Goal: Navigation & Orientation: Find specific page/section

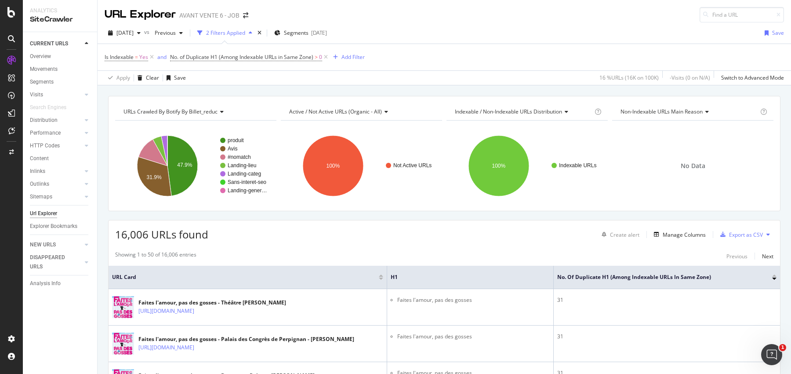
click at [44, 76] on div "Segments" at bounding box center [63, 82] width 67 height 13
click at [46, 81] on div "Segments" at bounding box center [42, 81] width 24 height 9
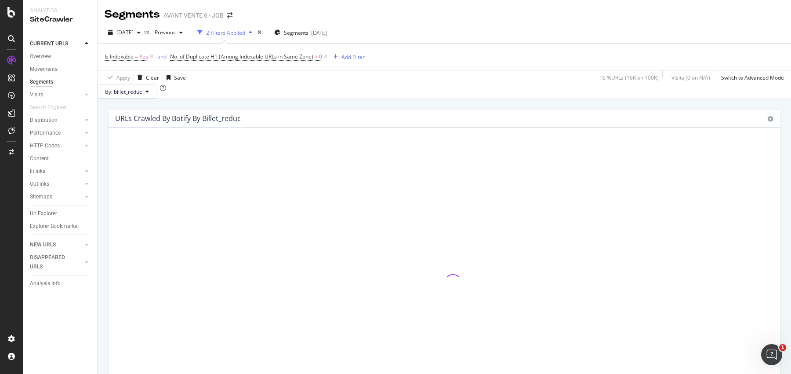
scroll to position [18, 0]
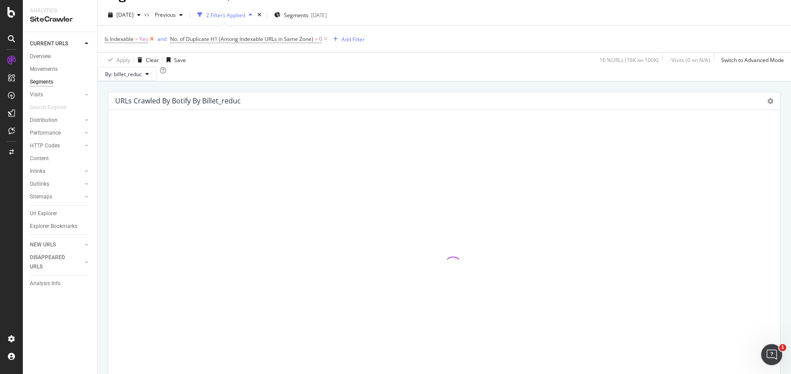
click at [154, 38] on icon at bounding box center [151, 39] width 7 height 9
click at [261, 39] on icon at bounding box center [260, 39] width 7 height 9
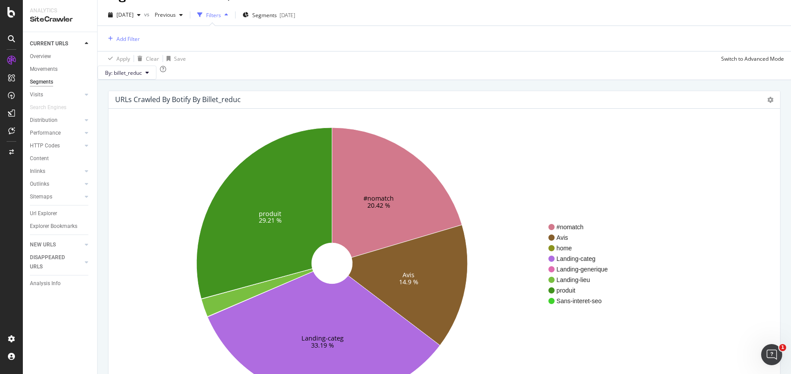
scroll to position [109, 0]
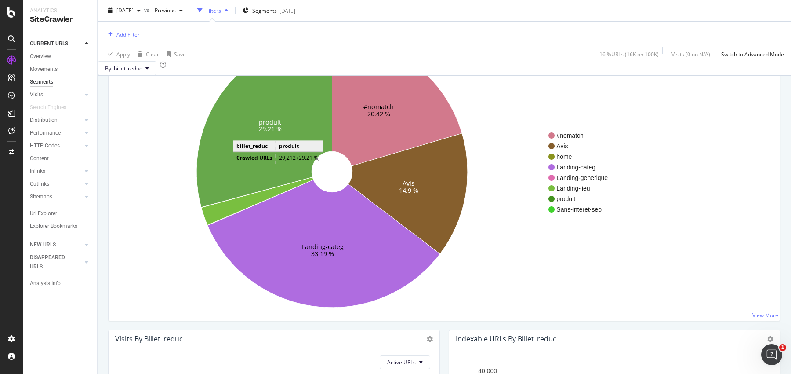
click at [242, 145] on icon at bounding box center [264, 121] width 136 height 171
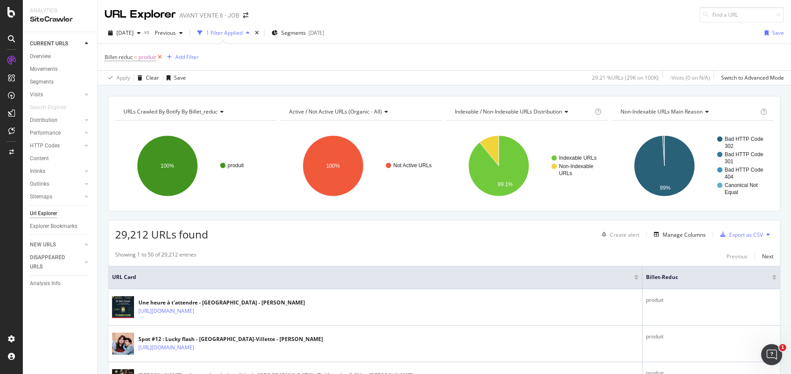
click at [160, 57] on icon at bounding box center [159, 57] width 7 height 9
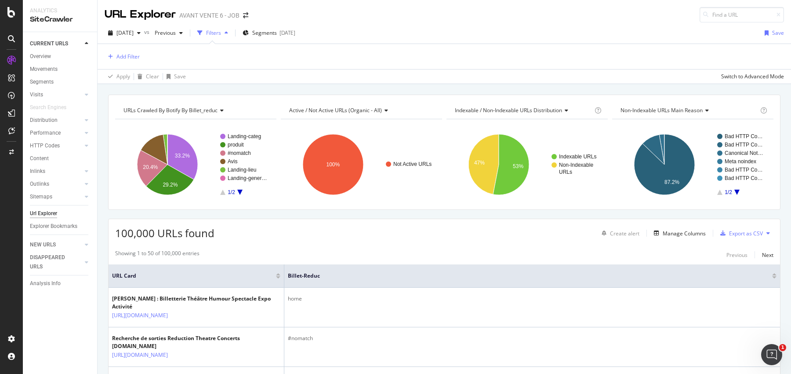
click at [101, 89] on div "URLs Crawled By Botify By billet_reduc Chart (by Value) Table Expand Export as …" at bounding box center [444, 94] width 693 height 21
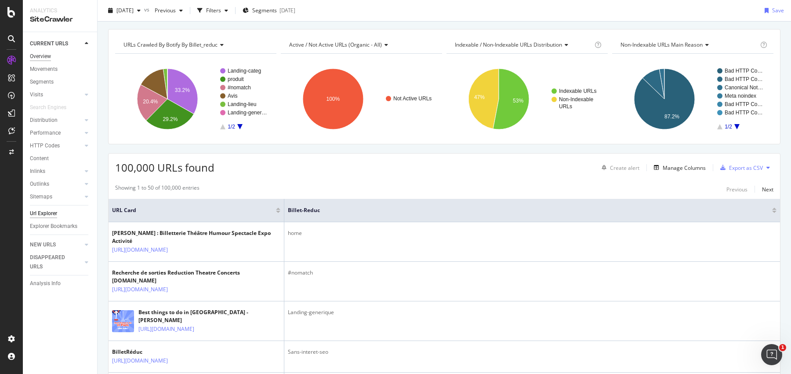
click at [46, 54] on div "Overview" at bounding box center [40, 56] width 21 height 9
